Goal: Task Accomplishment & Management: Manage account settings

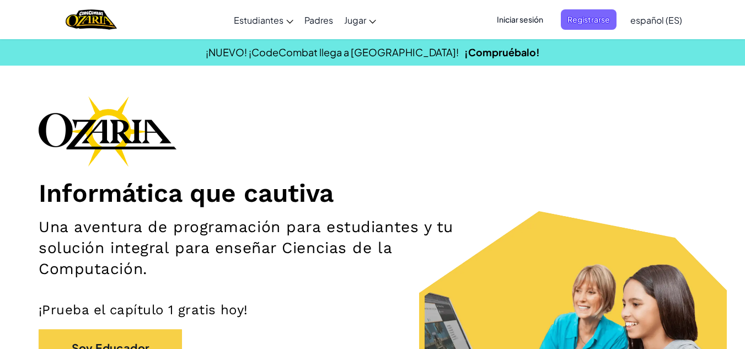
click at [602, 176] on div "Informática que cautiva Una aventura de programación para estudiantes y tu solu…" at bounding box center [373, 258] width 668 height 325
click at [529, 21] on font "Iniciar sesión" at bounding box center [520, 19] width 46 height 10
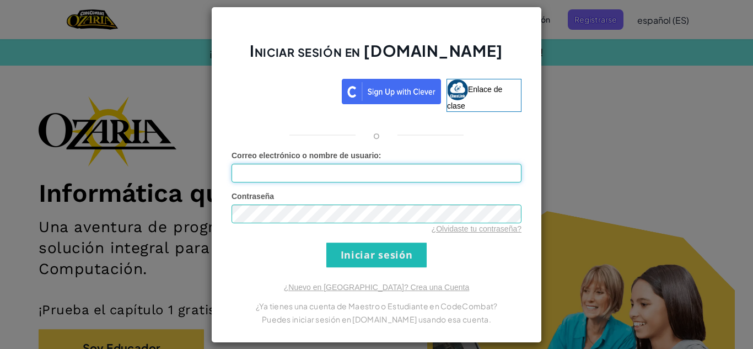
click at [351, 165] on input "Correo electrónico o nombre de usuario :" at bounding box center [377, 173] width 290 height 19
click at [351, 175] on input "Correo electrónico o nombre de usuario :" at bounding box center [377, 173] width 290 height 19
type input "[EMAIL_ADDRESS][DOMAIN_NAME]"
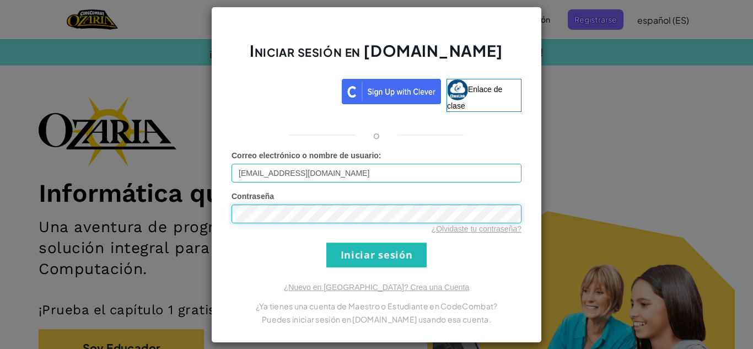
click at [327, 243] on input "Iniciar sesión" at bounding box center [377, 255] width 100 height 25
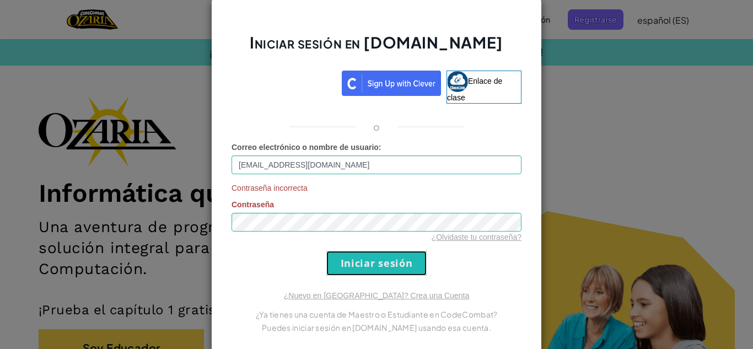
click at [343, 267] on input "Iniciar sesión" at bounding box center [377, 263] width 100 height 25
click at [335, 256] on input "Iniciar sesión" at bounding box center [377, 263] width 100 height 25
